Goal: Transaction & Acquisition: Download file/media

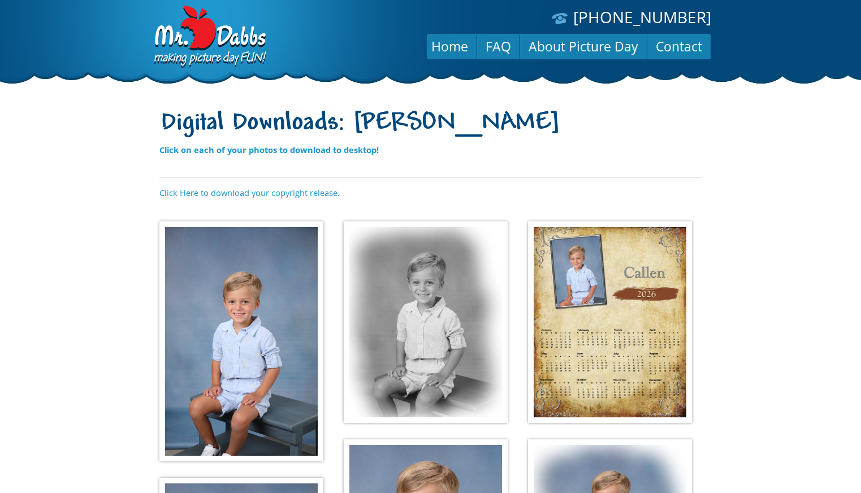
click at [245, 305] on img at bounding box center [241, 342] width 164 height 240
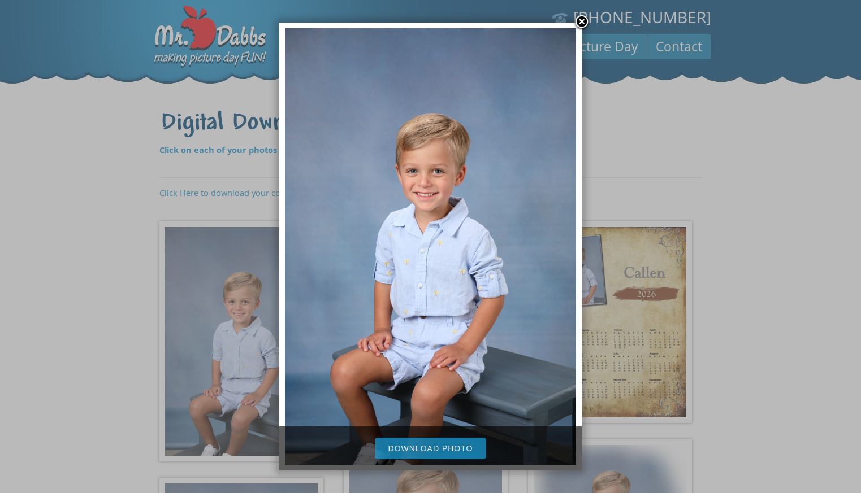
click at [423, 446] on link "Download Photo" at bounding box center [431, 448] width 112 height 21
click at [659, 170] on div at bounding box center [430, 414] width 861 height 828
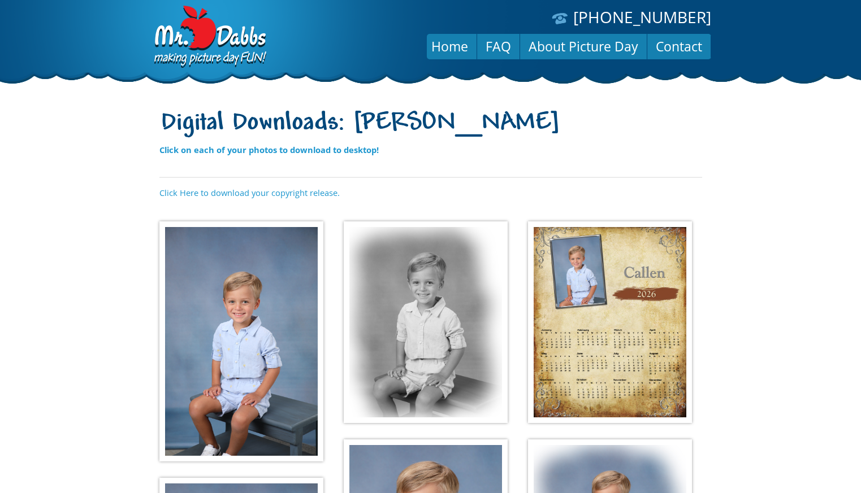
click at [415, 305] on img at bounding box center [426, 323] width 164 height 202
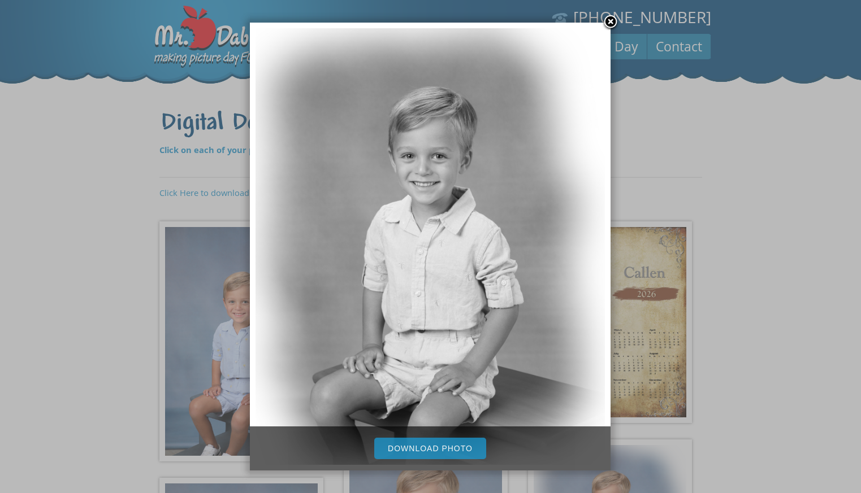
click at [428, 447] on link "Download Photo" at bounding box center [430, 448] width 112 height 21
click at [657, 172] on div at bounding box center [430, 414] width 861 height 828
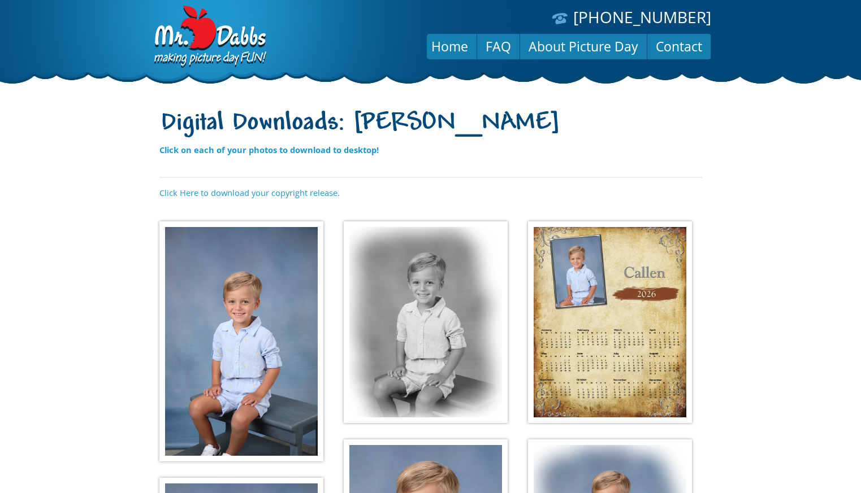
click at [562, 322] on img at bounding box center [610, 323] width 164 height 202
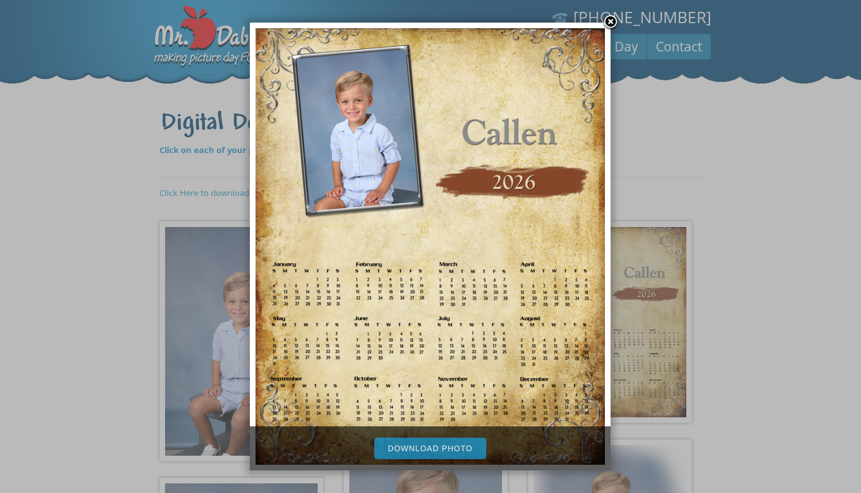
click at [450, 454] on link "Download Photo" at bounding box center [430, 448] width 112 height 21
click at [620, 196] on div at bounding box center [616, 247] width 11 height 448
click at [613, 22] on link at bounding box center [610, 22] width 17 height 17
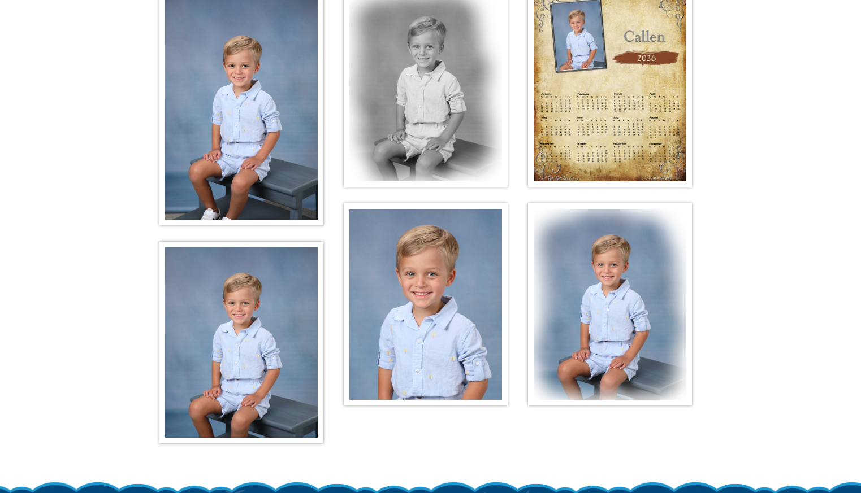
scroll to position [334, 0]
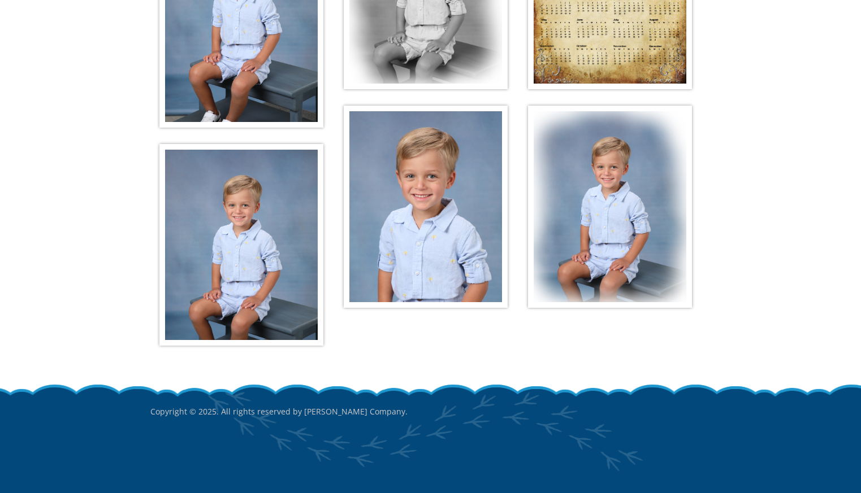
click at [274, 290] on img at bounding box center [241, 245] width 164 height 202
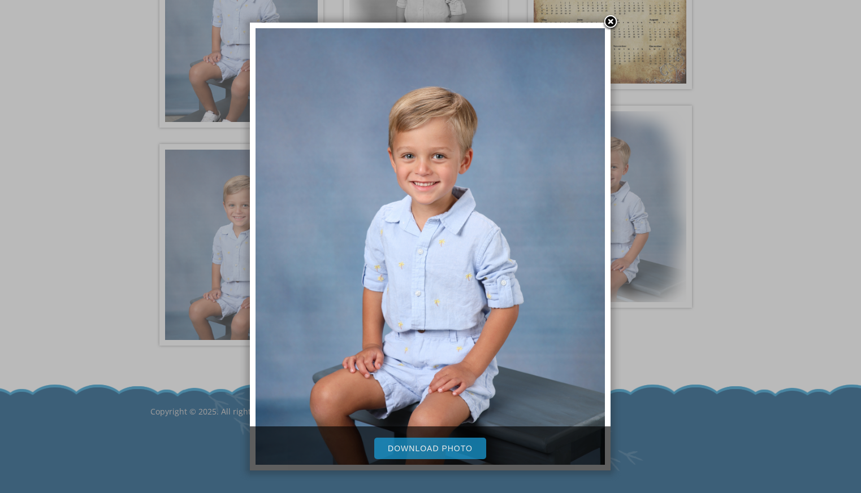
click at [422, 447] on link "Download Photo" at bounding box center [430, 448] width 112 height 21
click at [647, 348] on div at bounding box center [430, 80] width 861 height 828
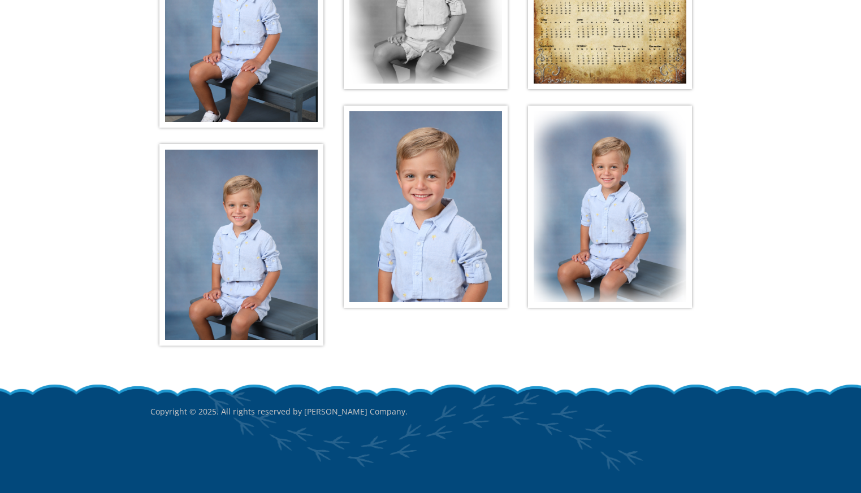
click at [447, 241] on img at bounding box center [426, 207] width 164 height 202
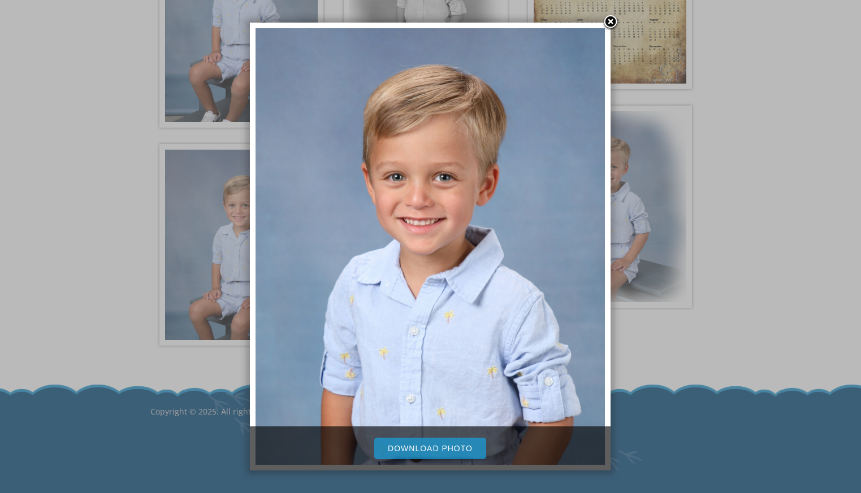
click at [435, 446] on link "Download Photo" at bounding box center [430, 448] width 112 height 21
click at [614, 20] on link at bounding box center [610, 22] width 17 height 17
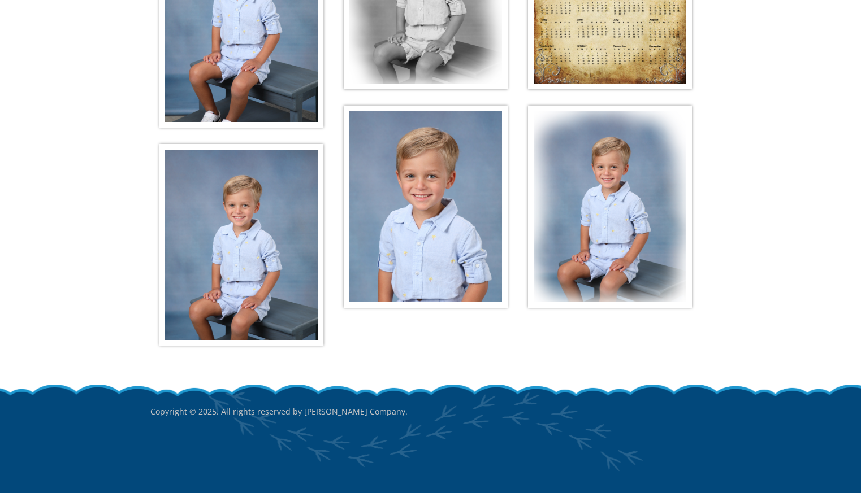
click at [590, 207] on img at bounding box center [610, 207] width 164 height 202
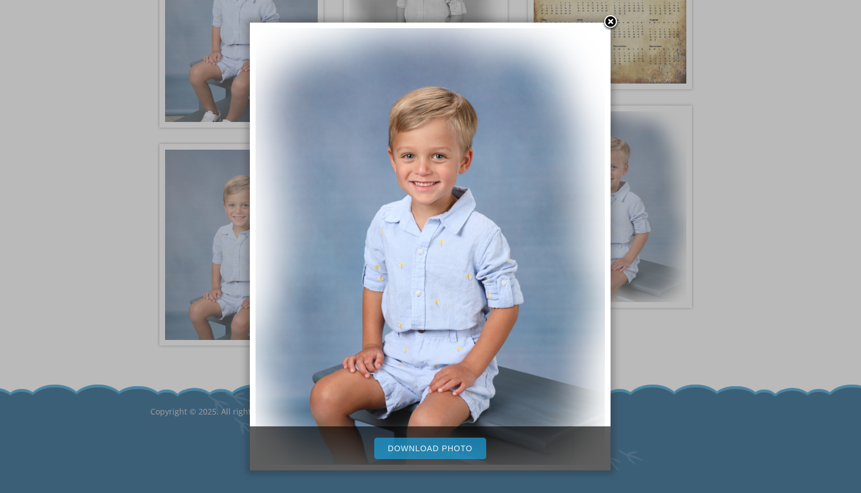
click at [416, 451] on link "Download Photo" at bounding box center [430, 448] width 112 height 21
click at [738, 189] on div at bounding box center [430, 80] width 861 height 828
